Goal: Transaction & Acquisition: Obtain resource

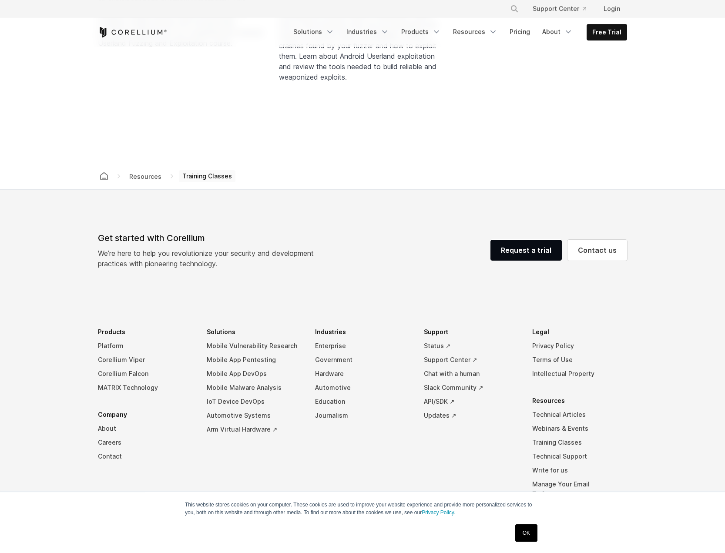
scroll to position [311, 0]
click at [546, 239] on link "Request a trial" at bounding box center [525, 249] width 71 height 21
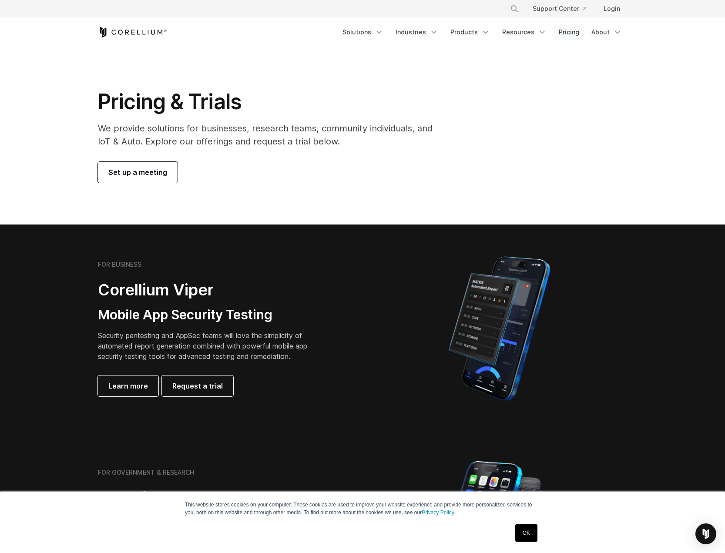
click at [568, 31] on link "Pricing" at bounding box center [568, 32] width 31 height 16
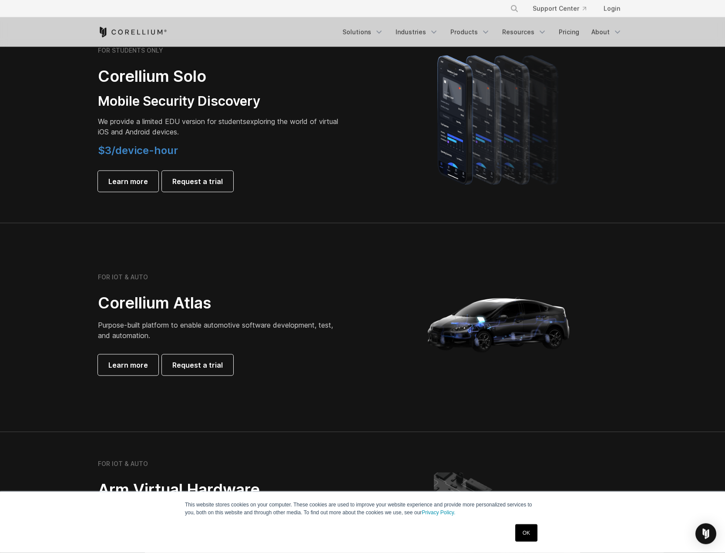
scroll to position [629, 0]
